Goal: Task Accomplishment & Management: Manage account settings

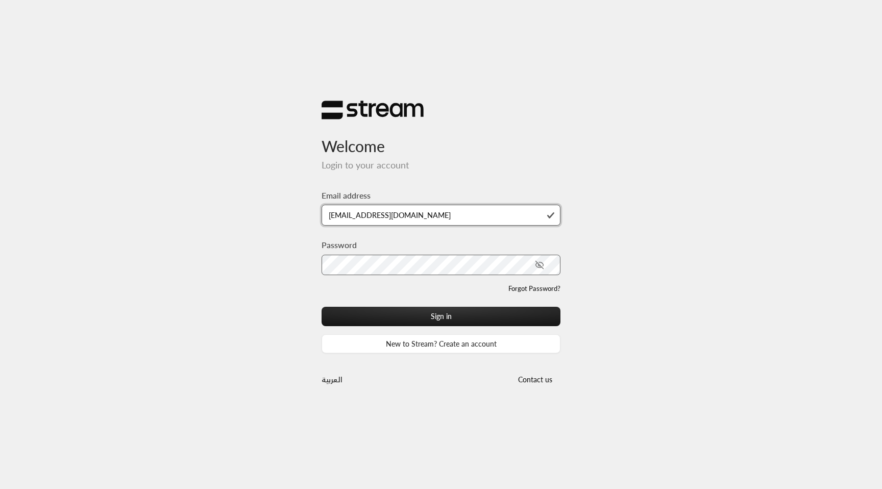
click at [427, 214] on input "[EMAIL_ADDRESS][DOMAIN_NAME]" at bounding box center [440, 215] width 239 height 21
type input "[EMAIL_ADDRESS][DOMAIN_NAME]"
click at [321, 307] on button "Sign in" at bounding box center [440, 316] width 239 height 19
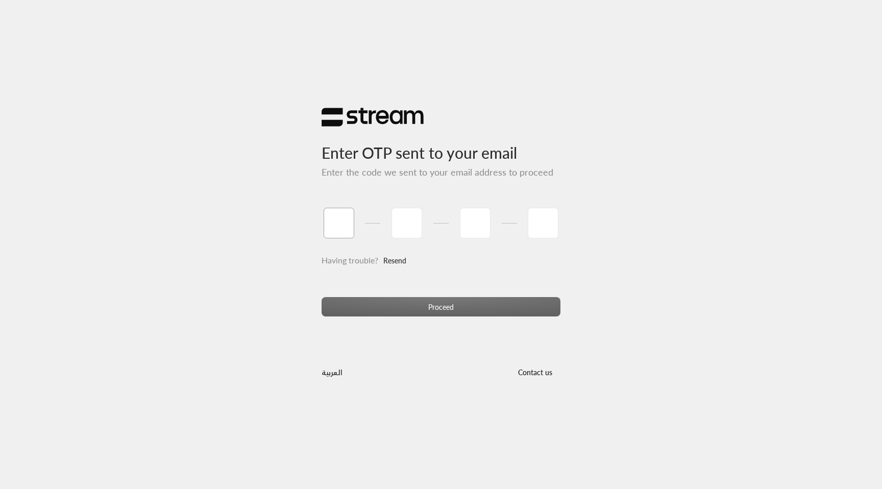
paste input "6"
type input "6"
type input "5"
type input "8"
type input "4"
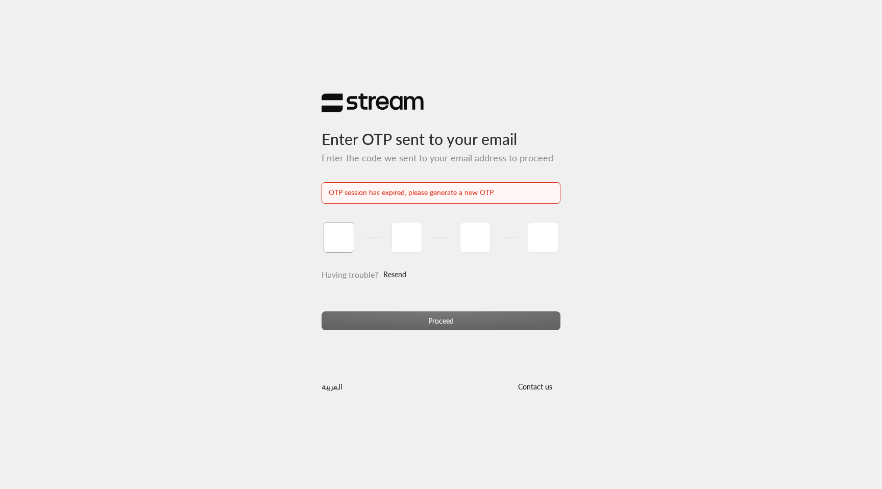
click at [343, 233] on input "tel" at bounding box center [339, 237] width 31 height 31
paste input "9"
type input "9"
type input "0"
type input "7"
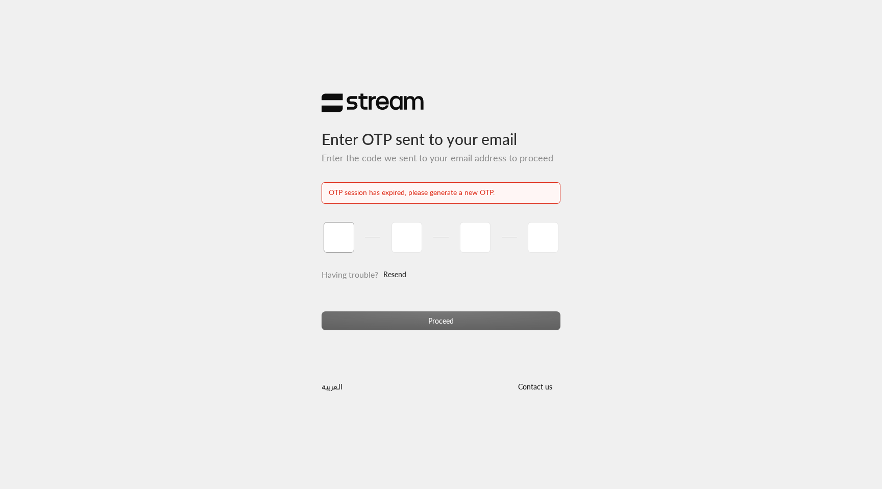
type input "1"
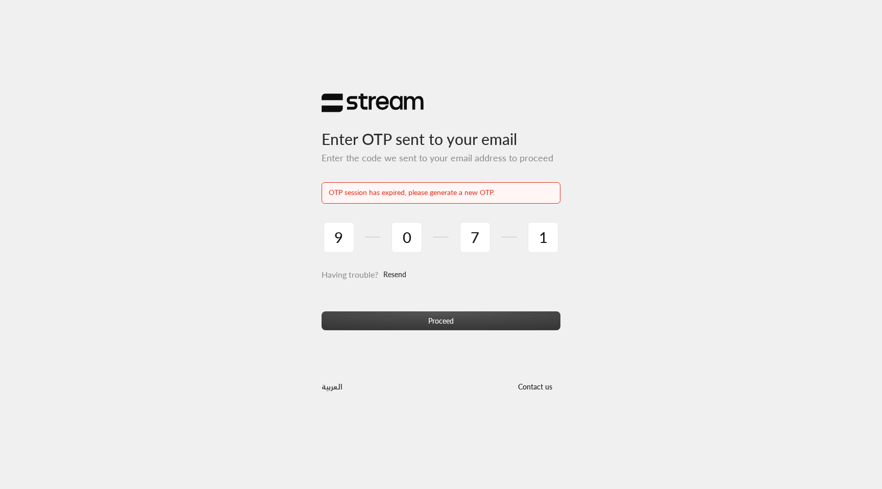
click at [418, 320] on button "Proceed" at bounding box center [440, 320] width 239 height 19
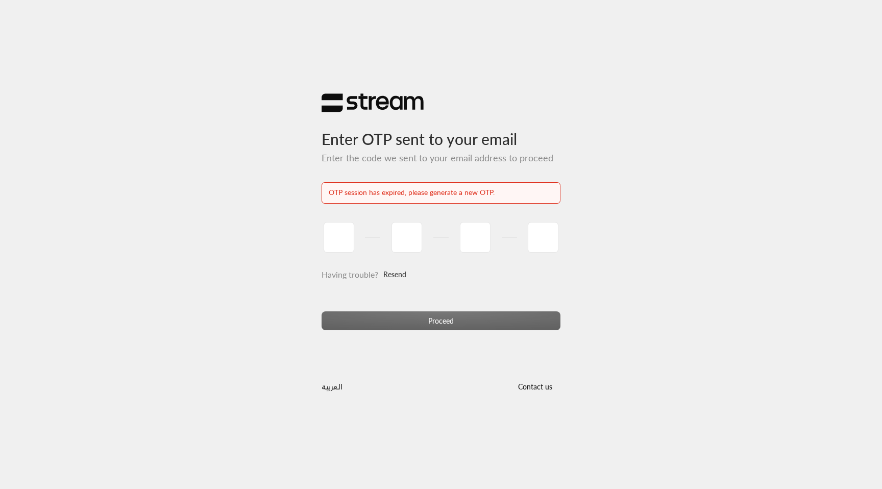
click at [397, 276] on link "Resend" at bounding box center [394, 274] width 23 height 21
